Goal: Information Seeking & Learning: Learn about a topic

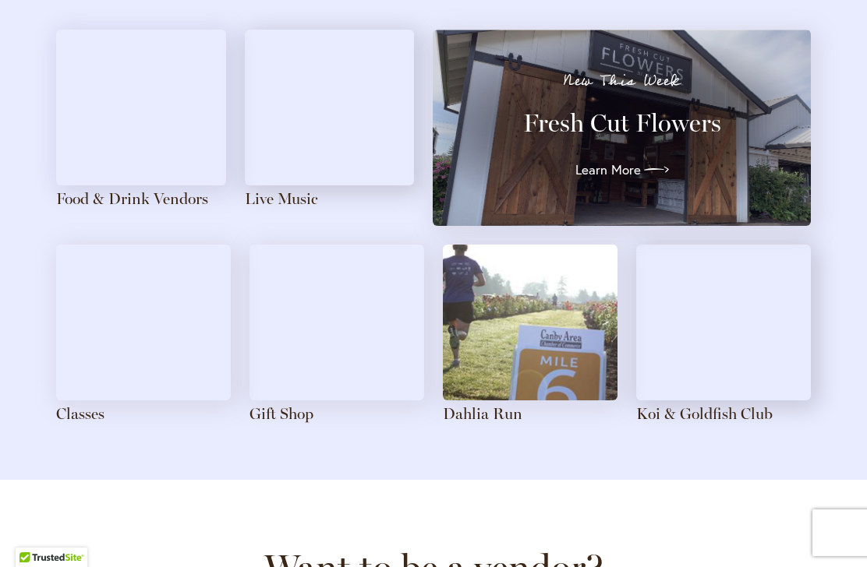
scroll to position [1796, 0]
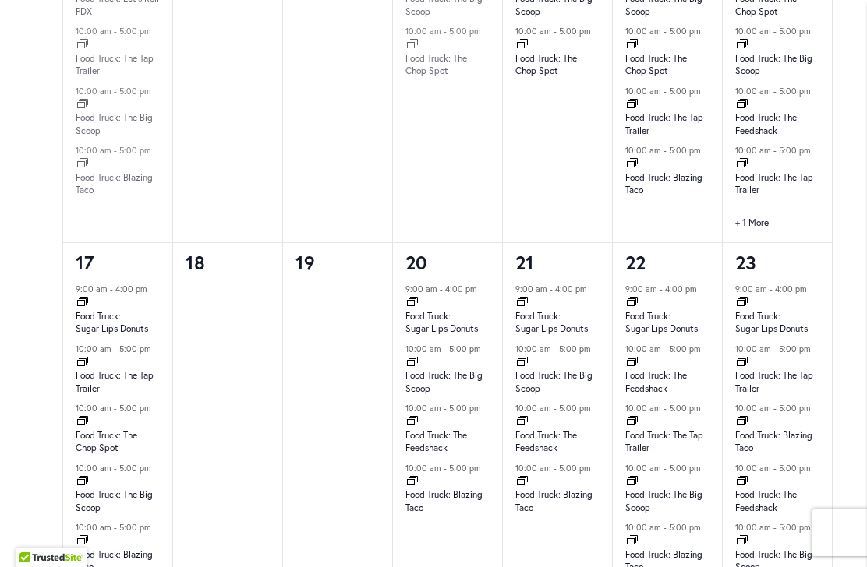
scroll to position [1838, 0]
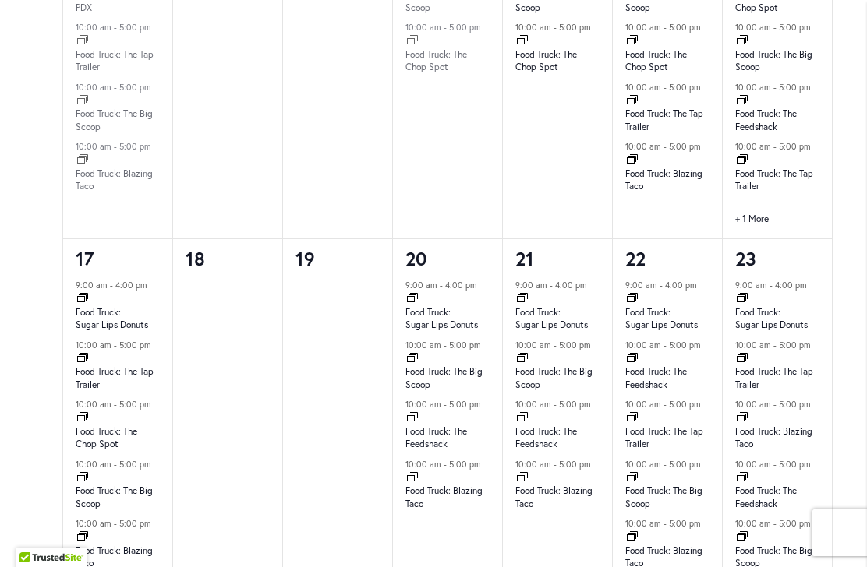
click at [468, 317] on div "9:00 am - 4:00 pm Event Series Food Truck: Sugar Lips Donuts [DATE] 9:00 am - 4…" at bounding box center [447, 446] width 109 height 337
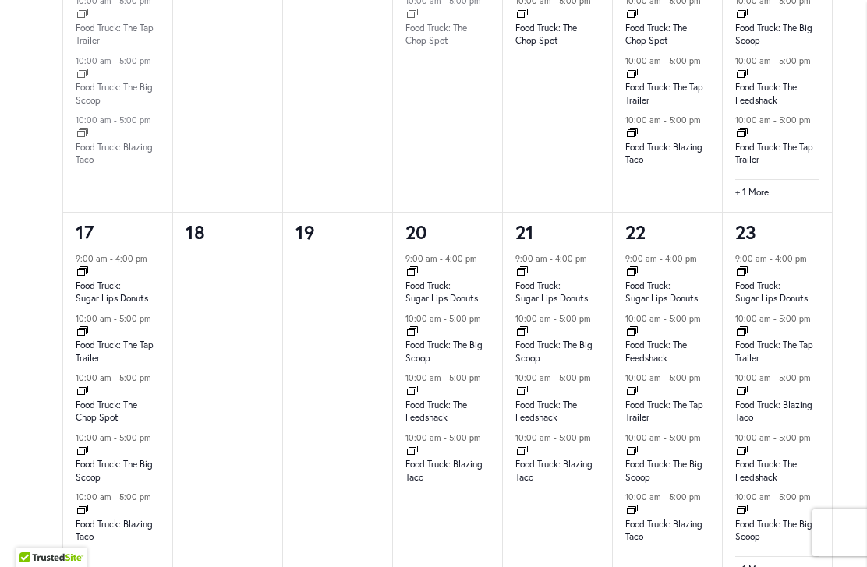
scroll to position [1863, 0]
click at [461, 289] on div "9:00 am - 4:00 pm Event Series Food Truck: Sugar Lips Donuts [DATE] 9:00 am - 4…" at bounding box center [447, 421] width 109 height 337
click at [460, 315] on time "5:00 pm" at bounding box center [465, 320] width 32 height 11
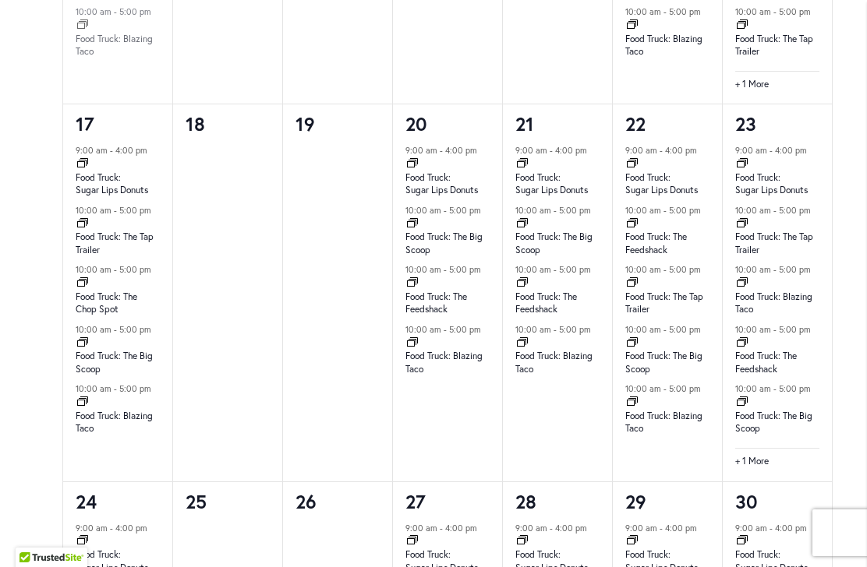
scroll to position [1973, 0]
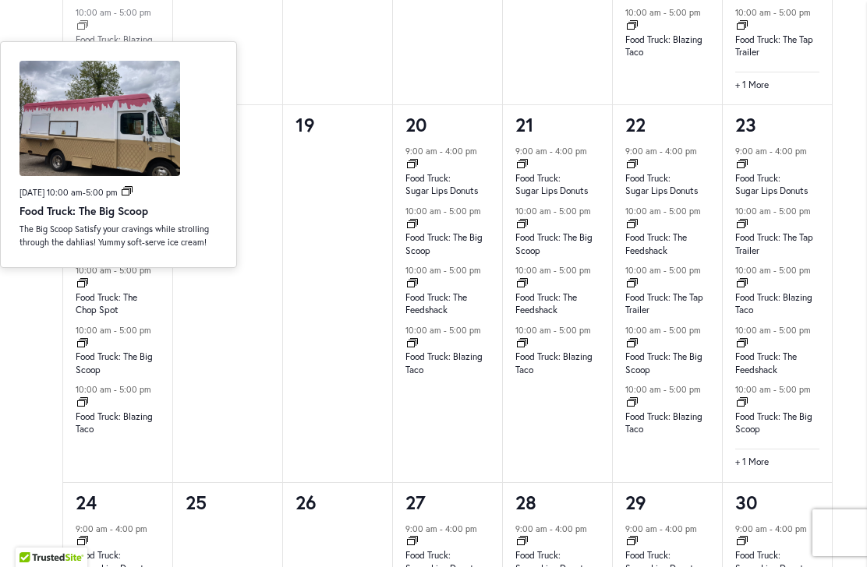
click at [23, 230] on p "The Big Scoop Satisfy your cravings while strolling through the dahlias! Yummy …" at bounding box center [118, 236] width 198 height 26
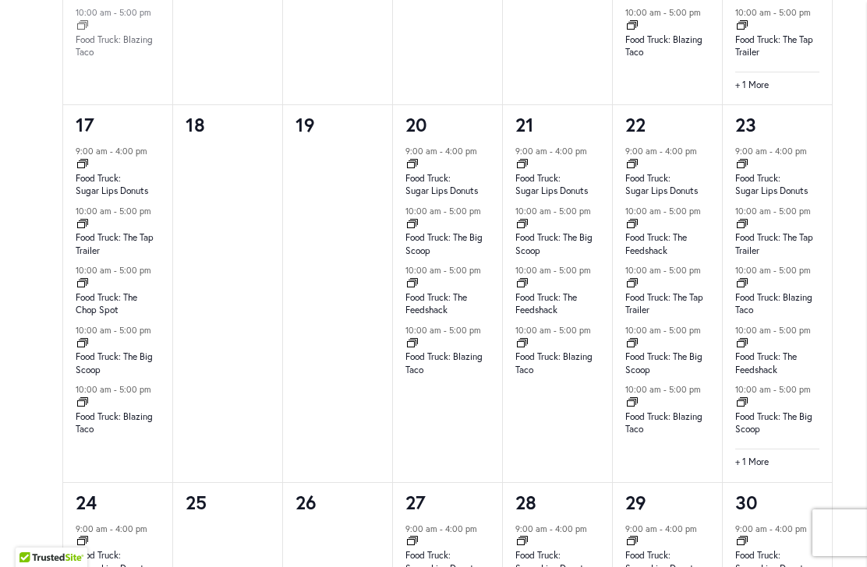
click at [223, 144] on div at bounding box center [227, 312] width 109 height 337
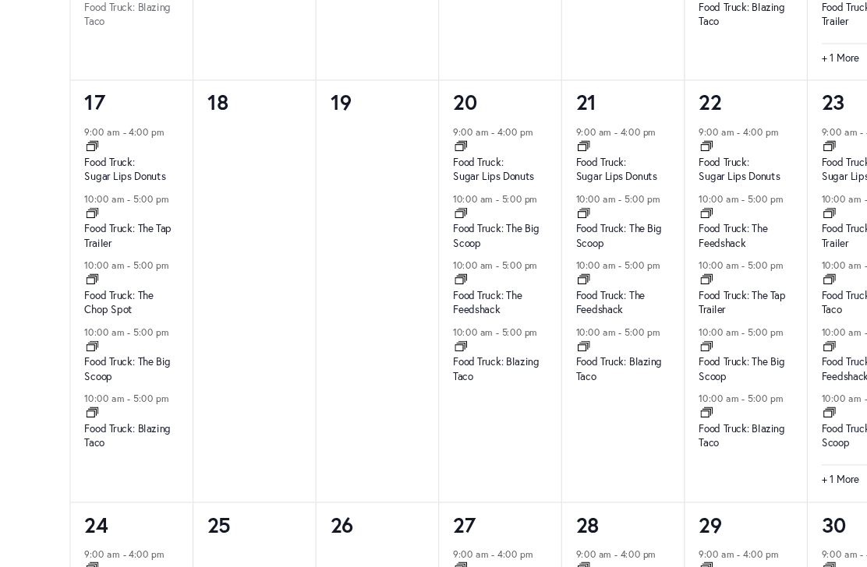
scroll to position [2005, 0]
